Goal: Register for event/course

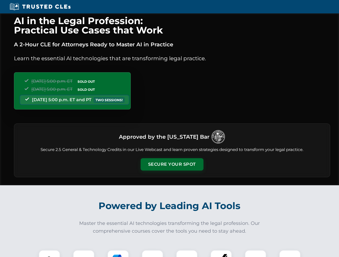
click at [172, 165] on button "Secure Your Spot" at bounding box center [171, 164] width 63 height 12
click at [49, 254] on img at bounding box center [50, 261] width 16 height 16
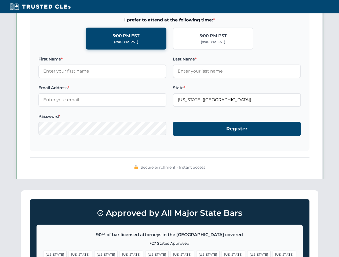
click at [196, 254] on span "[US_STATE]" at bounding box center [207, 255] width 23 height 8
click at [247, 254] on span "[US_STATE]" at bounding box center [258, 255] width 23 height 8
